Goal: Task Accomplishment & Management: Manage account settings

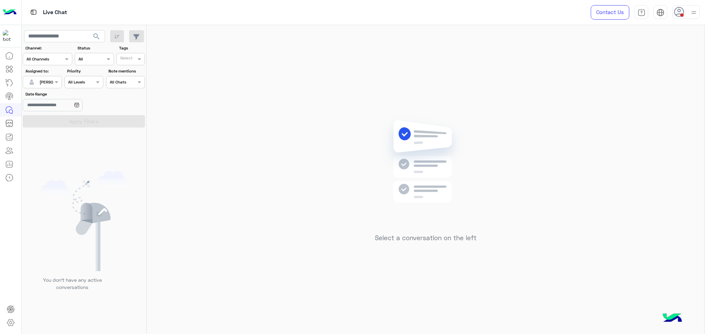
click at [676, 12] on icon at bounding box center [679, 12] width 10 height 10
click at [655, 57] on label "Online" at bounding box center [656, 52] width 75 height 12
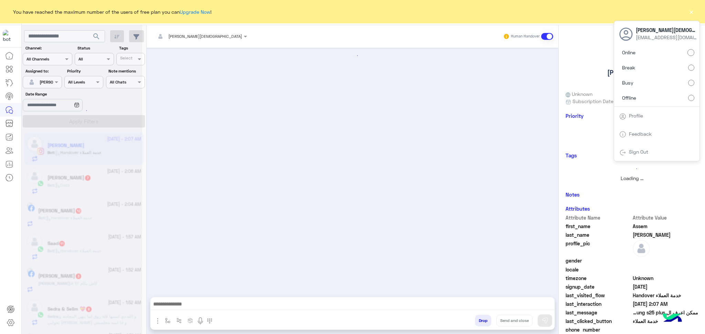
scroll to position [278, 0]
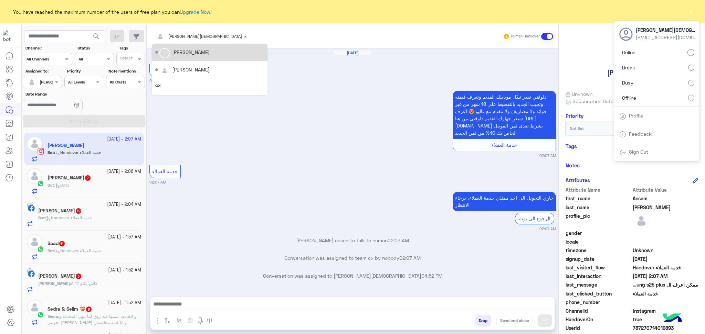
click at [194, 35] on input "text" at bounding box center [190, 35] width 70 height 6
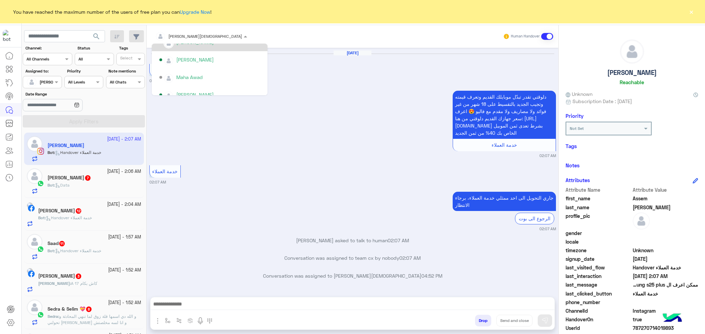
scroll to position [229, 0]
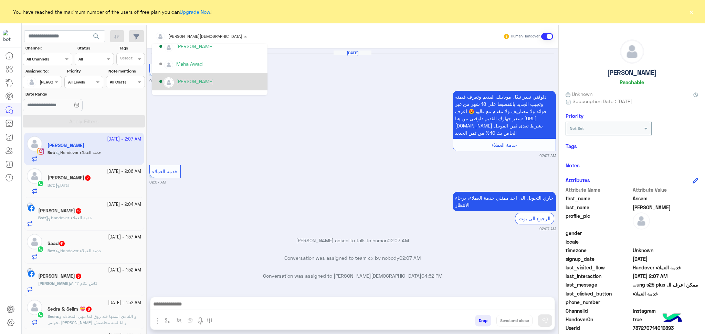
click at [691, 15] on button "×" at bounding box center [691, 11] width 7 height 7
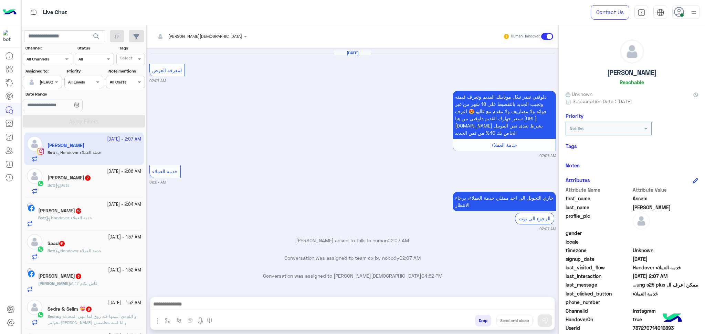
click at [687, 18] on div at bounding box center [686, 12] width 28 height 14
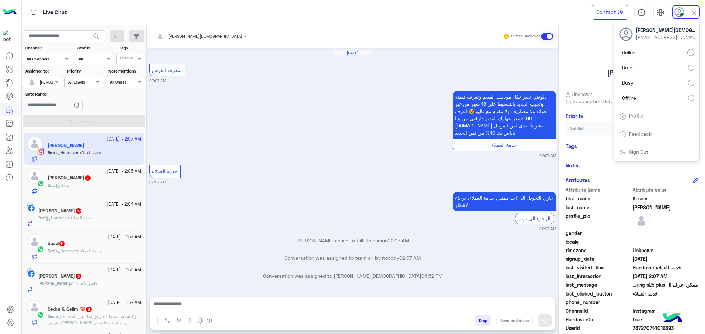
click at [647, 84] on label "Busy" at bounding box center [656, 83] width 75 height 12
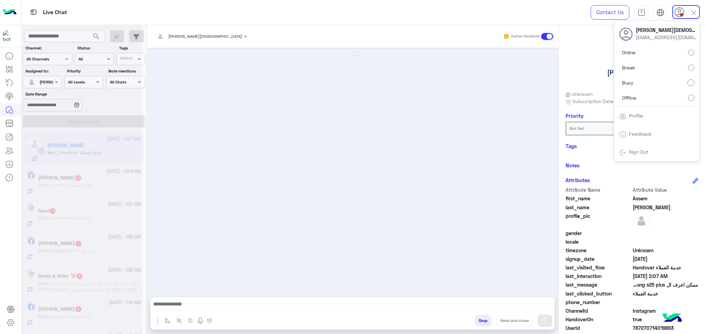
click at [387, 138] on div at bounding box center [353, 169] width 412 height 243
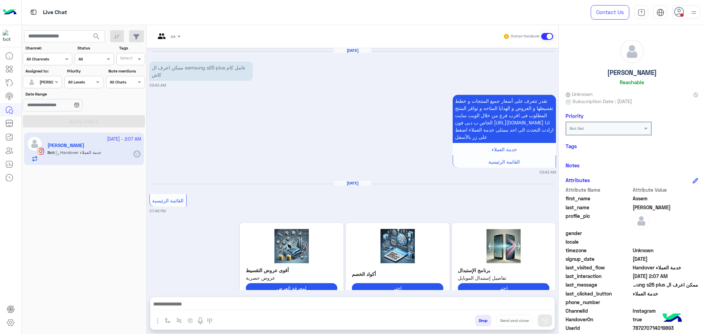
scroll to position [278, 0]
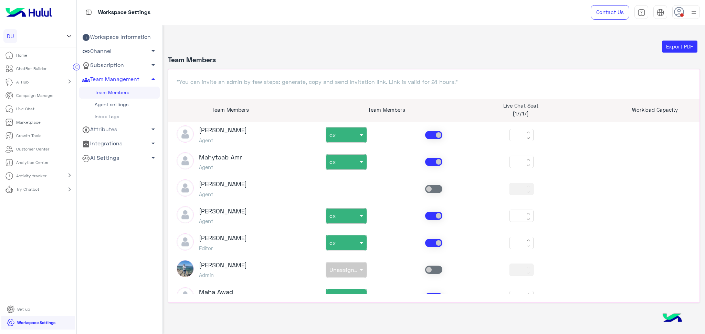
scroll to position [826, 0]
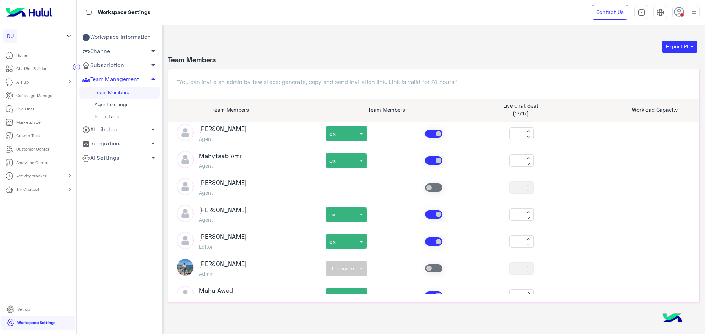
click at [428, 238] on span at bounding box center [433, 242] width 17 height 8
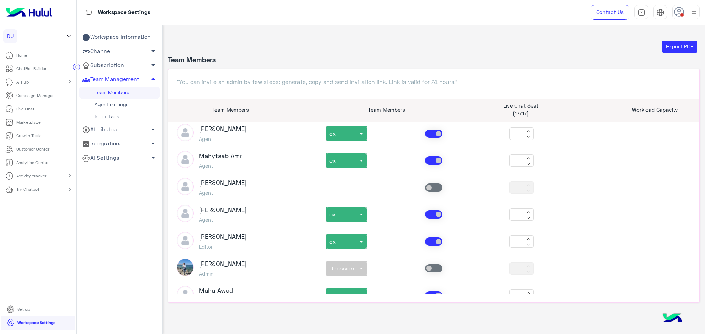
click at [526, 237] on icon at bounding box center [528, 239] width 4 height 4
click at [524, 241] on button at bounding box center [528, 244] width 8 height 6
click at [435, 238] on span at bounding box center [433, 242] width 17 height 8
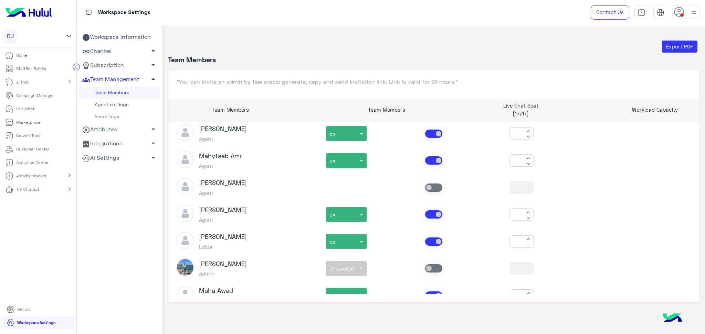
click at [435, 238] on span at bounding box center [433, 242] width 17 height 8
click at [528, 235] on div at bounding box center [528, 242] width 8 height 14
click at [527, 239] on icon at bounding box center [528, 240] width 3 height 2
type input "*"
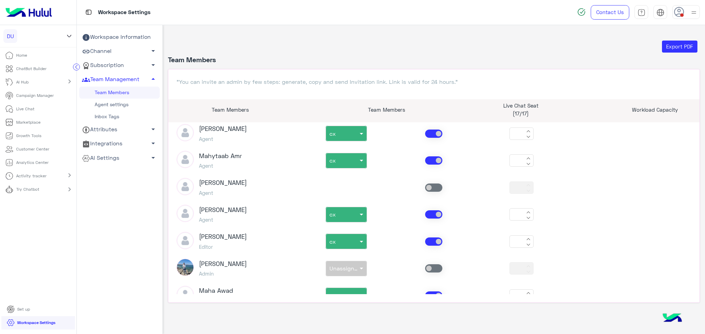
click at [432, 238] on span at bounding box center [433, 242] width 17 height 8
click at [346, 236] on div at bounding box center [346, 239] width 41 height 7
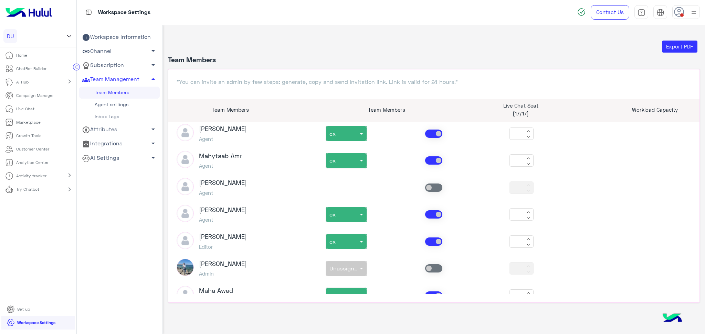
click at [427, 238] on div "hesham sayes Editor non × cx *" at bounding box center [433, 241] width 525 height 19
click at [428, 238] on span at bounding box center [433, 242] width 17 height 8
click at [425, 238] on span at bounding box center [433, 242] width 17 height 8
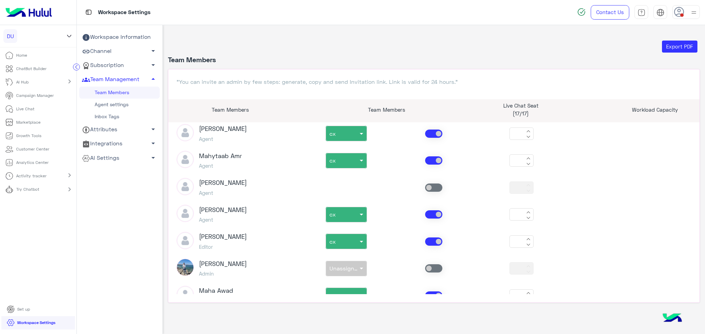
click at [425, 238] on span at bounding box center [433, 242] width 17 height 8
click at [113, 116] on link "Inbox Tags" at bounding box center [119, 117] width 81 height 12
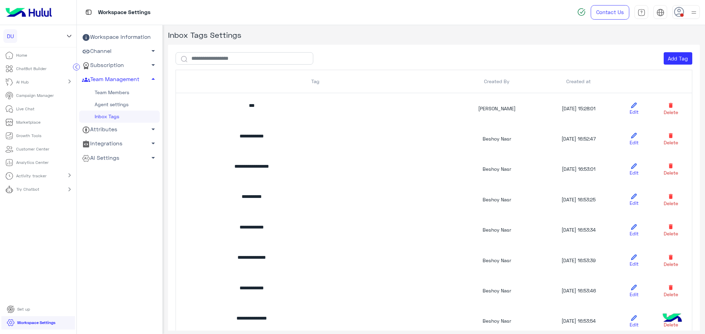
click at [124, 94] on link "Team Members" at bounding box center [119, 93] width 81 height 12
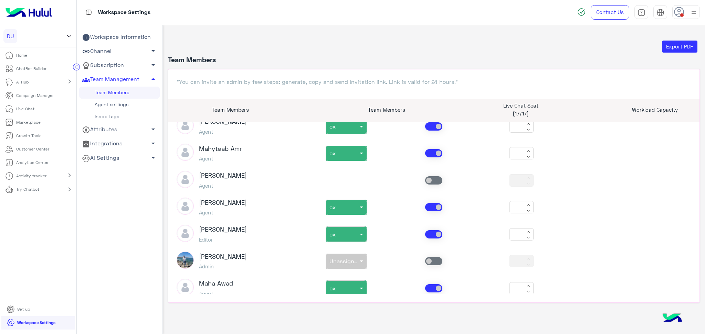
scroll to position [855, 0]
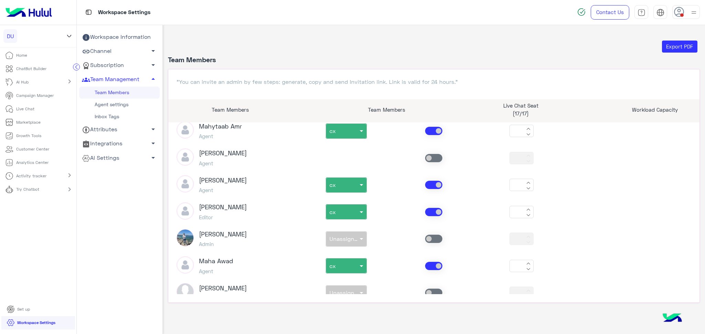
click at [425, 208] on span at bounding box center [433, 212] width 17 height 8
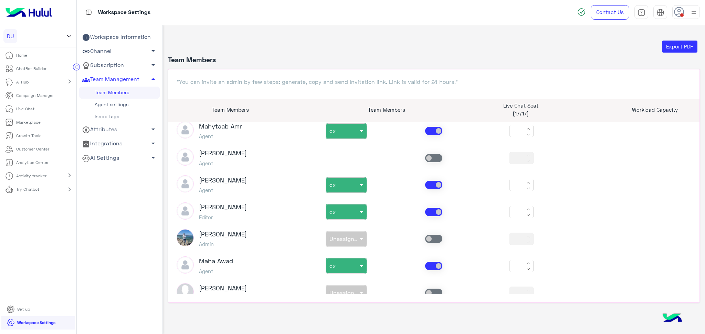
click at [425, 208] on span at bounding box center [433, 212] width 17 height 8
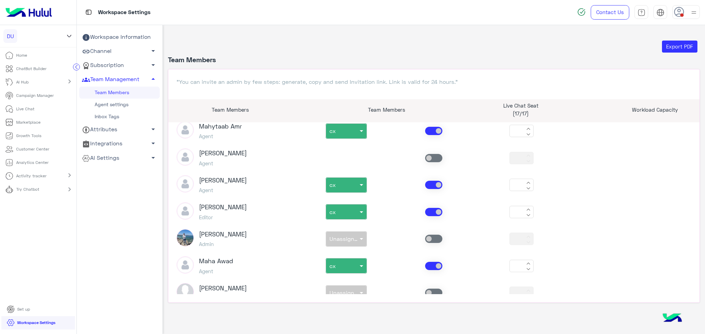
click at [425, 208] on span at bounding box center [433, 212] width 17 height 8
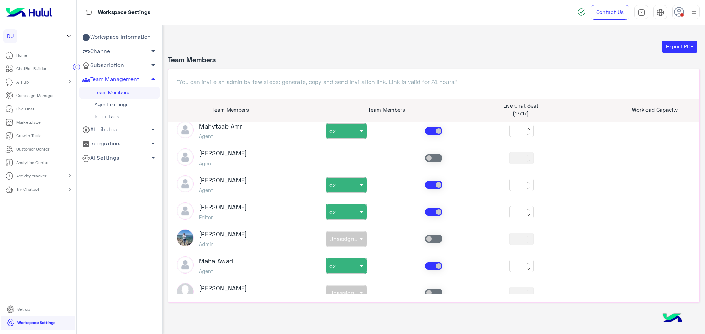
click at [425, 208] on span at bounding box center [433, 212] width 17 height 8
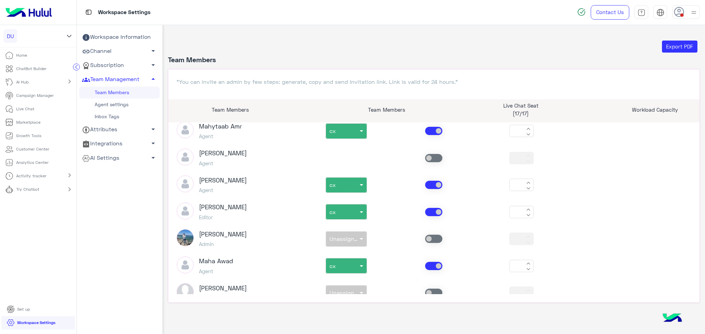
click at [425, 208] on span at bounding box center [433, 212] width 17 height 8
click at [428, 208] on span at bounding box center [433, 212] width 17 height 8
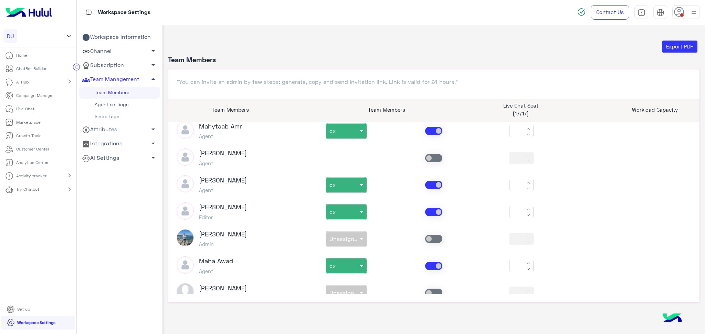
click at [354, 206] on div at bounding box center [346, 209] width 41 height 7
click at [435, 208] on span at bounding box center [433, 212] width 17 height 8
click at [426, 208] on span at bounding box center [433, 212] width 17 height 8
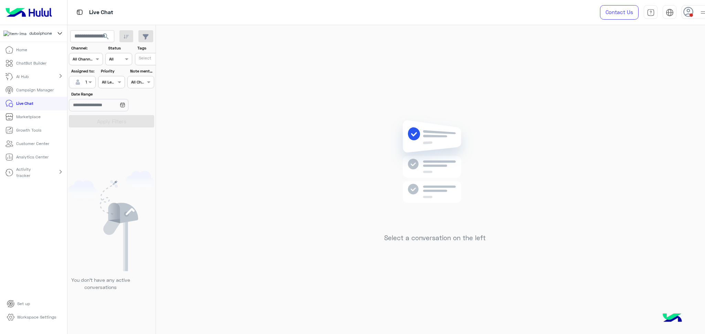
click at [29, 160] on p "Analytics Center" at bounding box center [32, 157] width 32 height 6
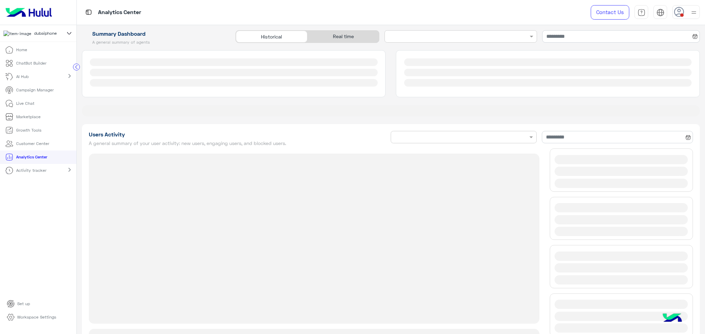
type input "**********"
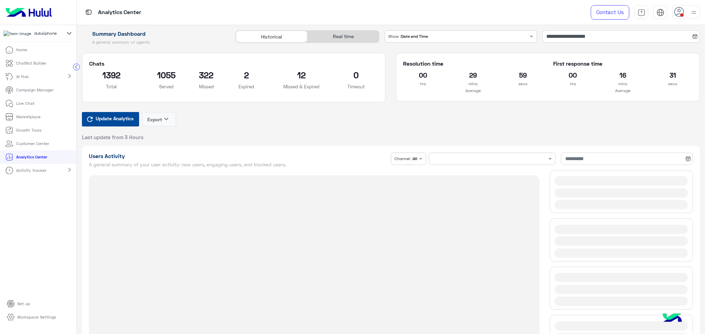
type input "**********"
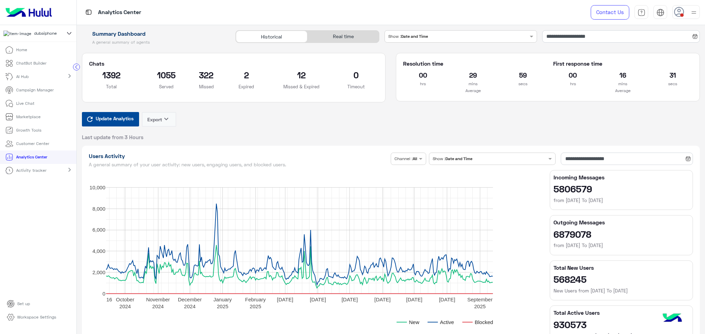
type input "**********"
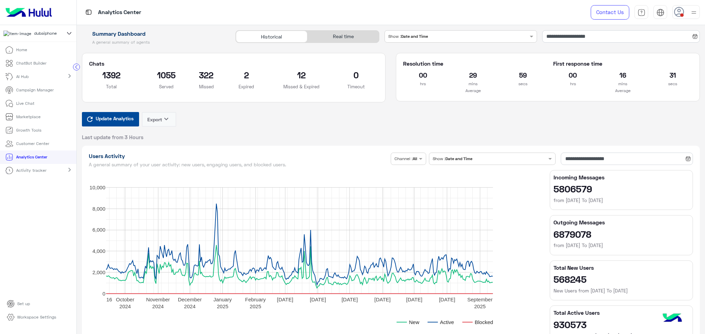
type input "**********"
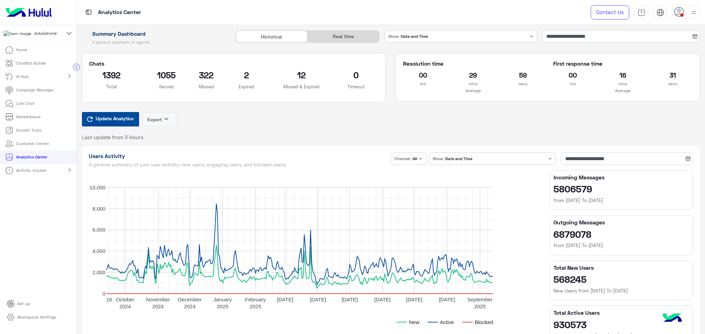
click at [108, 112] on button "Update Analytics" at bounding box center [110, 119] width 57 height 14
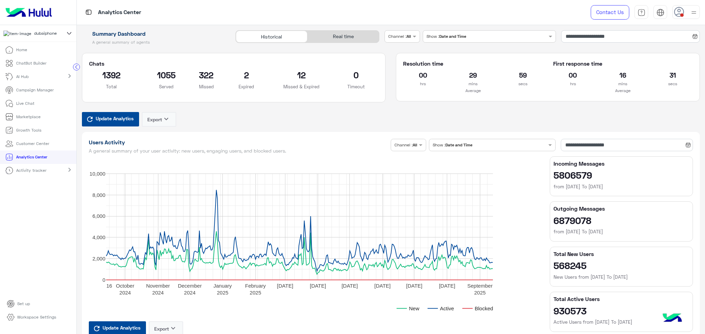
click at [329, 32] on div "Real time" at bounding box center [343, 37] width 72 height 12
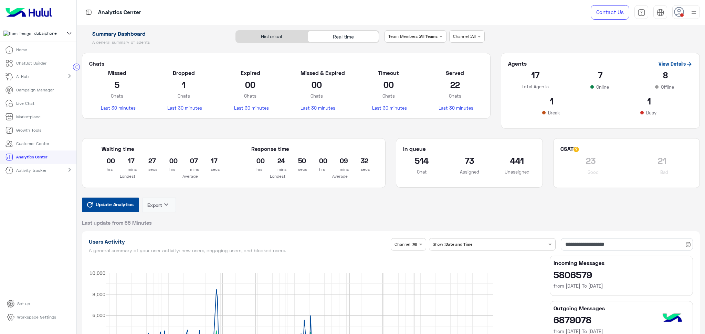
click at [99, 207] on span "Update Analytics" at bounding box center [114, 204] width 41 height 9
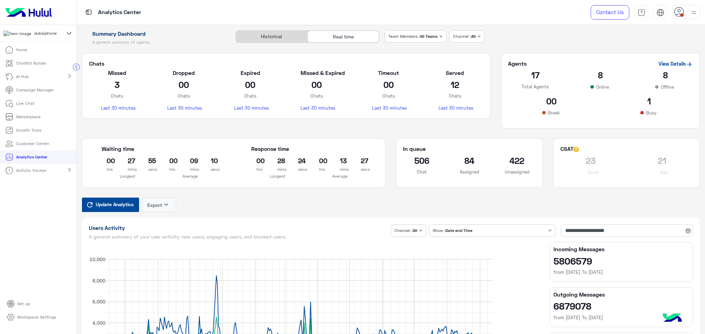
click at [28, 107] on p "Live Chat" at bounding box center [25, 103] width 18 height 6
click at [28, 107] on li "Live Chat" at bounding box center [38, 103] width 76 height 13
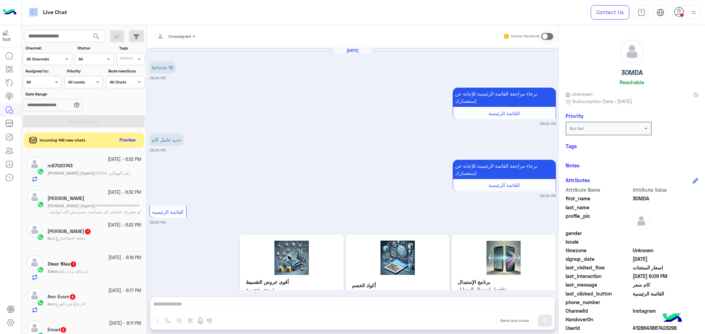
scroll to position [543, 0]
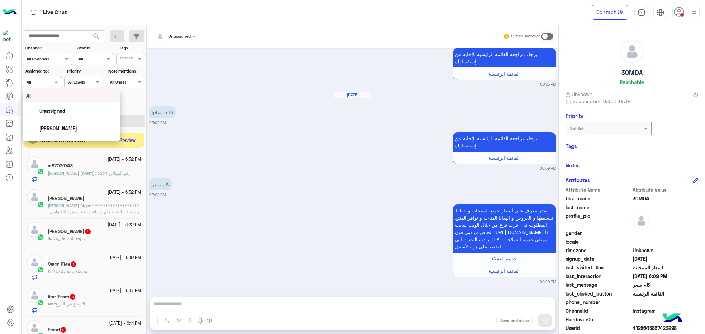
click at [40, 84] on input "text" at bounding box center [34, 81] width 16 height 6
click at [66, 124] on span "[PERSON_NAME]" at bounding box center [62, 124] width 38 height 6
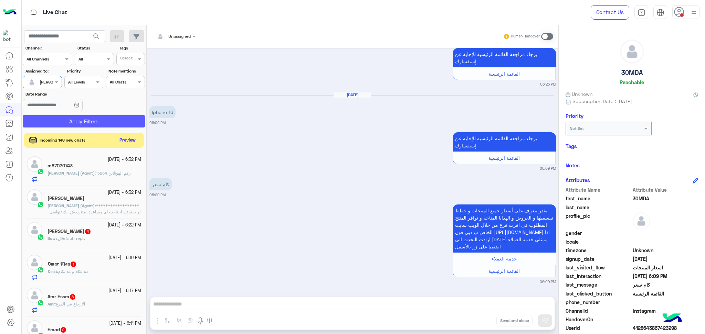
click at [67, 124] on button "Apply Filters" at bounding box center [84, 121] width 122 height 12
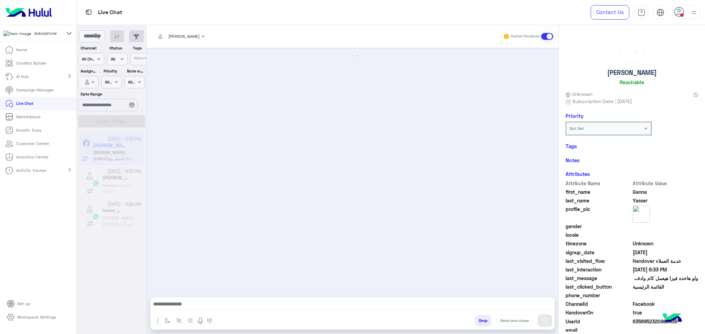
scroll to position [522, 0]
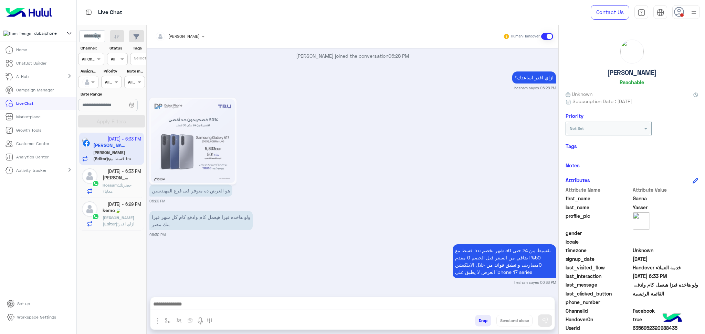
click at [108, 173] on small "[DATE] - 6:33 PM" at bounding box center [124, 172] width 33 height 7
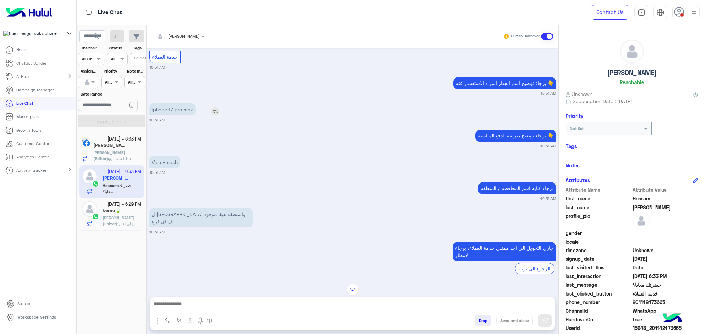
scroll to position [984, 0]
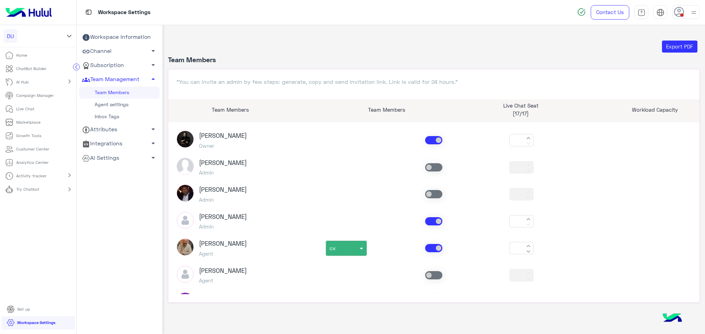
scroll to position [855, 0]
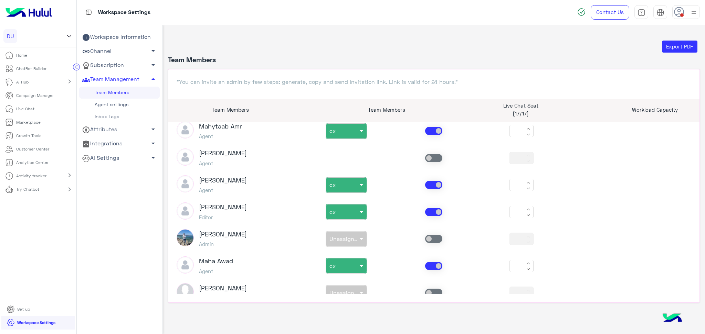
click at [18, 177] on p "Activity tracker" at bounding box center [31, 176] width 30 height 6
click at [29, 177] on p "Activity tracker" at bounding box center [31, 176] width 30 height 6
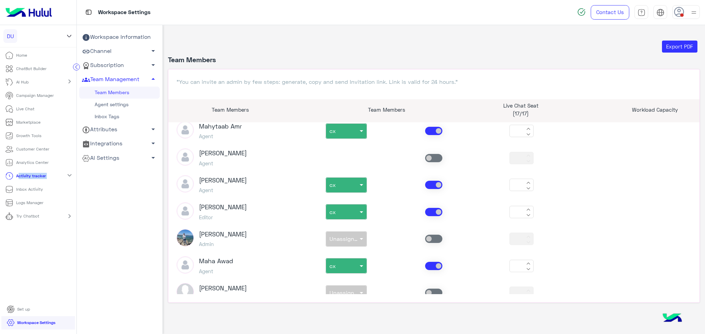
click at [29, 177] on p "Activity tracker" at bounding box center [31, 176] width 30 height 6
click at [28, 159] on link "Analytics Center" at bounding box center [27, 162] width 54 height 13
click at [29, 163] on p "Analytics Center" at bounding box center [32, 163] width 32 height 6
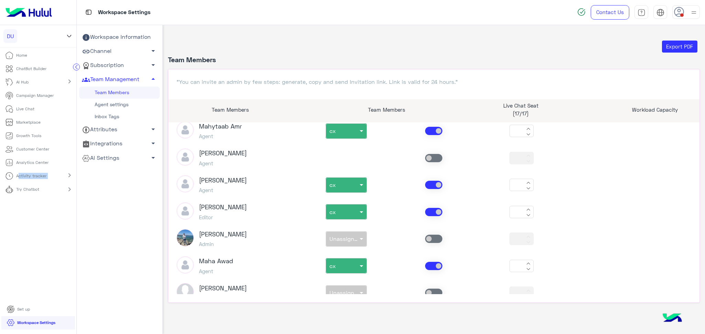
click at [29, 163] on p "Analytics Center" at bounding box center [32, 163] width 32 height 6
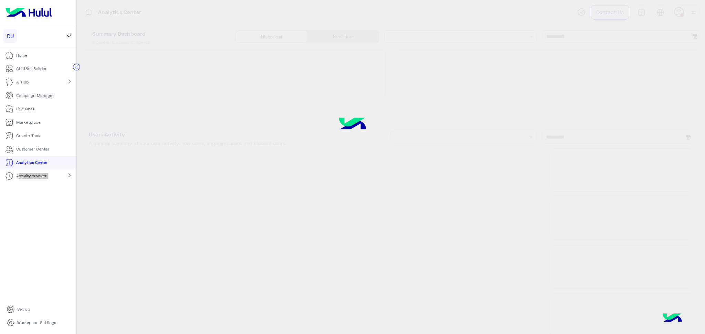
type input "**********"
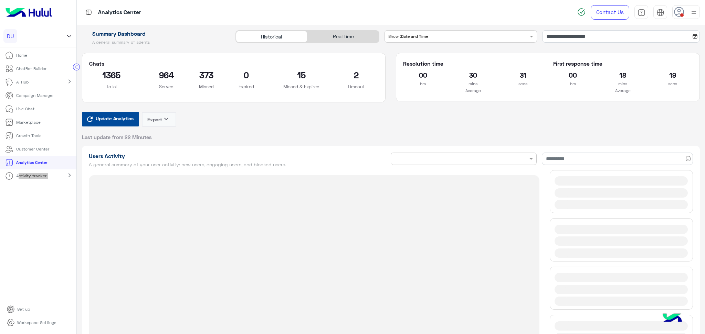
type input "**********"
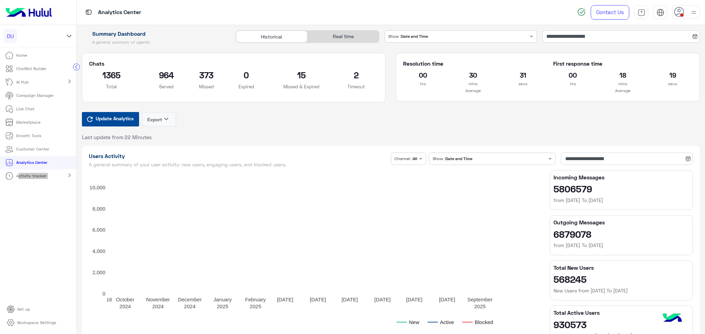
type input "**********"
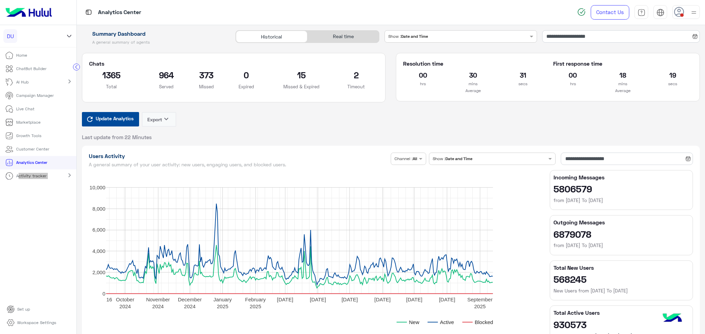
type input "**********"
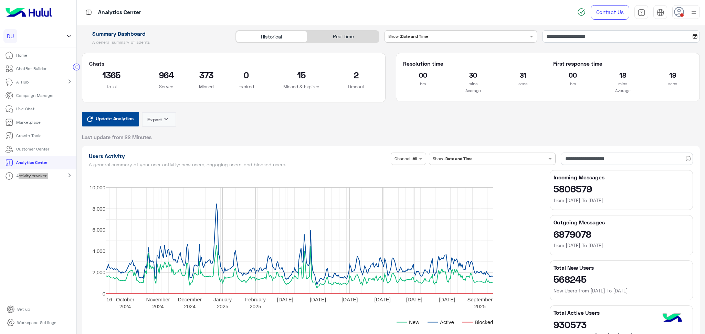
type input "**********"
click at [348, 44] on div "Historical Real time" at bounding box center [307, 39] width 155 height 18
click at [342, 35] on div "Real time" at bounding box center [343, 37] width 72 height 12
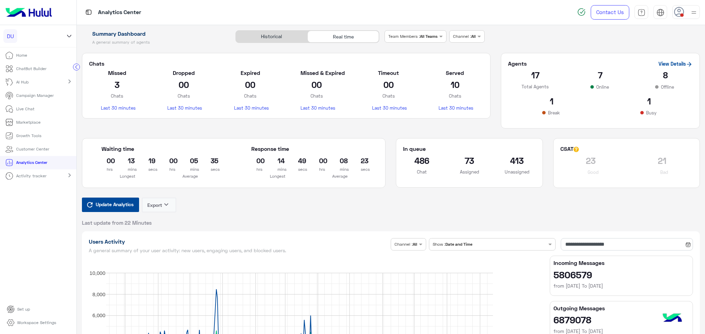
click at [97, 201] on span "Update Analytics" at bounding box center [114, 204] width 41 height 9
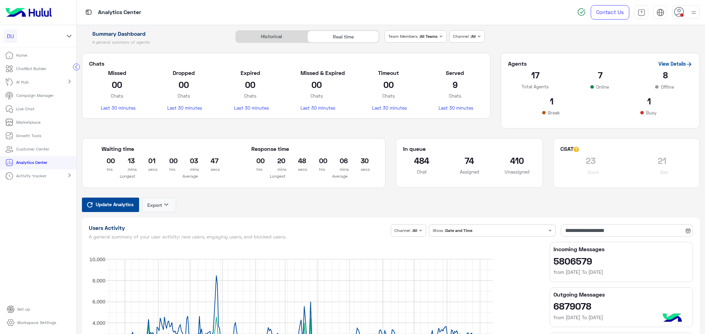
click at [122, 201] on span "Update Analytics" at bounding box center [114, 204] width 41 height 9
